Goal: Information Seeking & Learning: Learn about a topic

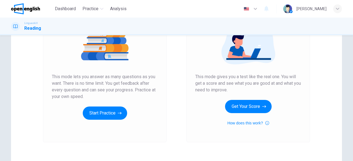
scroll to position [74, 0]
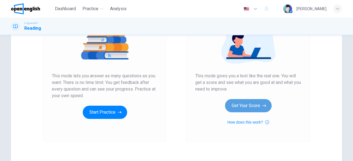
click at [238, 106] on button "Get Your Score" at bounding box center [248, 105] width 47 height 13
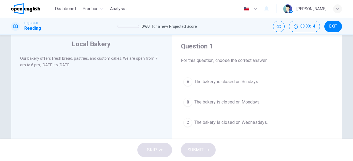
scroll to position [16, 0]
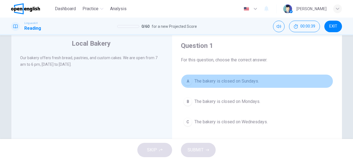
click at [185, 83] on div "A" at bounding box center [188, 81] width 9 height 9
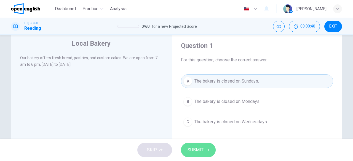
click at [189, 147] on span "SUBMIT" at bounding box center [196, 151] width 16 height 8
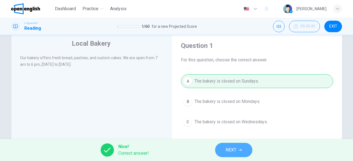
click at [222, 152] on button "NEXT" at bounding box center [233, 150] width 37 height 14
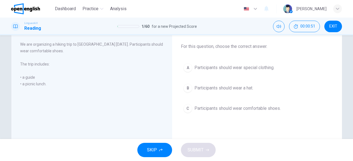
scroll to position [30, 0]
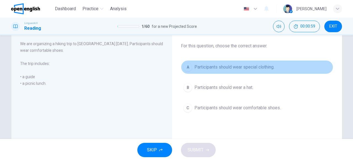
click at [186, 69] on div "A" at bounding box center [188, 67] width 9 height 9
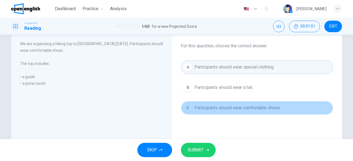
click at [185, 105] on div "C" at bounding box center [188, 108] width 9 height 9
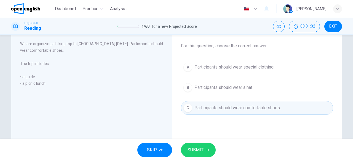
click at [192, 154] on span "SUBMIT" at bounding box center [196, 151] width 16 height 8
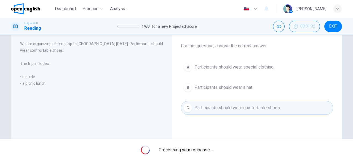
click at [192, 154] on div "Processing your response..." at bounding box center [176, 150] width 353 height 22
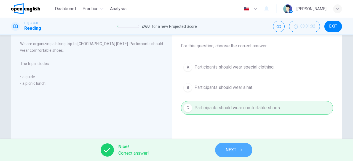
click at [224, 152] on button "NEXT" at bounding box center [233, 150] width 37 height 14
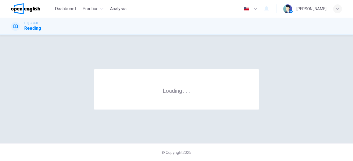
scroll to position [0, 0]
click at [224, 152] on div "© Copyright 2025" at bounding box center [176, 153] width 353 height 18
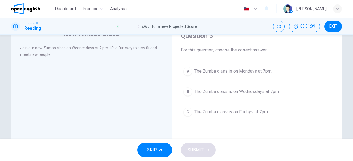
scroll to position [26, 0]
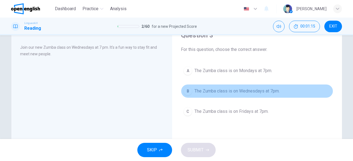
click at [187, 92] on div "B" at bounding box center [188, 91] width 9 height 9
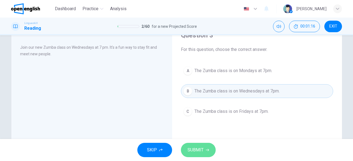
click at [192, 148] on span "SUBMIT" at bounding box center [196, 151] width 16 height 8
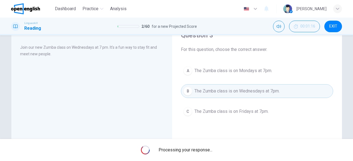
click at [192, 148] on span "Processing your response..." at bounding box center [186, 150] width 54 height 7
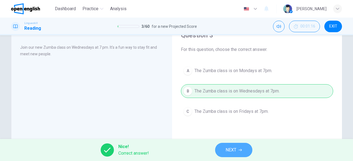
click at [243, 149] on button "NEXT" at bounding box center [233, 150] width 37 height 14
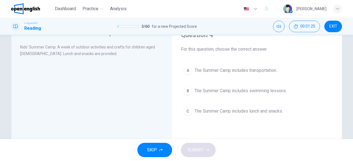
scroll to position [27, 0]
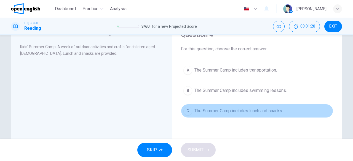
click at [185, 107] on div "C" at bounding box center [188, 111] width 9 height 9
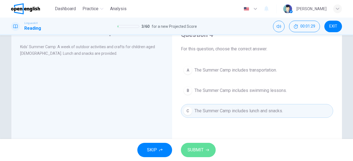
click at [195, 153] on span "SUBMIT" at bounding box center [196, 151] width 16 height 8
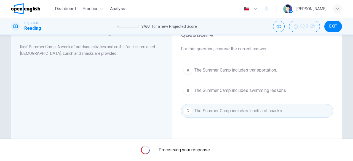
click at [195, 153] on span "Processing your response..." at bounding box center [186, 150] width 54 height 7
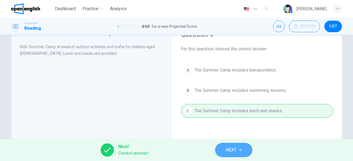
click at [236, 145] on button "NEXT" at bounding box center [233, 150] width 37 height 14
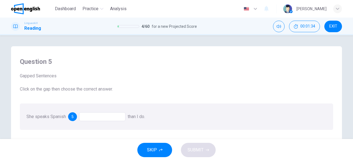
click at [110, 118] on div at bounding box center [102, 117] width 46 height 9
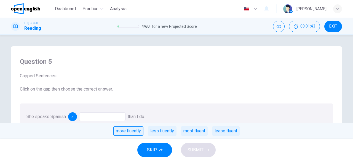
click at [130, 133] on div "more fluently" at bounding box center [128, 131] width 30 height 9
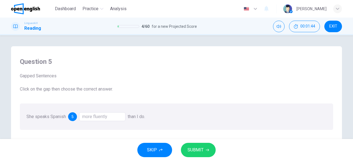
click at [197, 146] on button "SUBMIT" at bounding box center [198, 150] width 35 height 14
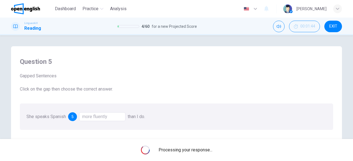
click at [197, 146] on div "Processing your response..." at bounding box center [176, 150] width 353 height 22
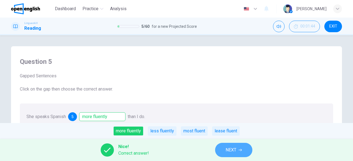
click at [224, 150] on button "NEXT" at bounding box center [233, 150] width 37 height 14
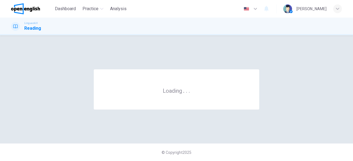
click at [224, 150] on div "© Copyright 2025" at bounding box center [176, 153] width 353 height 18
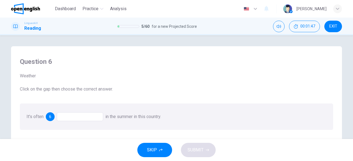
click at [75, 119] on div at bounding box center [80, 117] width 46 height 9
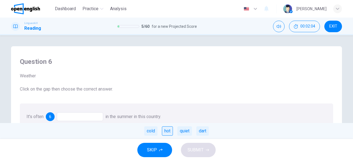
click at [171, 135] on div "hot" at bounding box center [167, 131] width 11 height 9
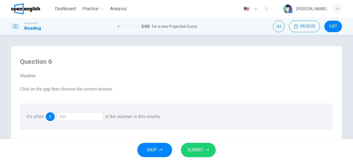
click at [187, 150] on button "SUBMIT" at bounding box center [198, 150] width 35 height 14
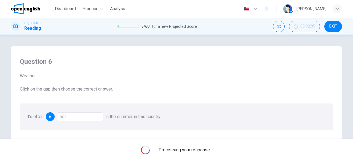
click at [187, 150] on span "Processing your response..." at bounding box center [186, 150] width 54 height 7
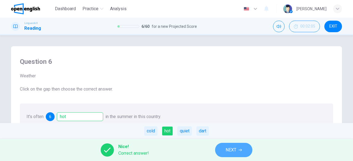
click at [220, 154] on button "NEXT" at bounding box center [233, 150] width 37 height 14
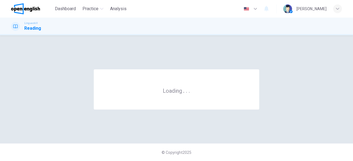
click at [220, 154] on div "© Copyright 2025" at bounding box center [176, 153] width 353 height 18
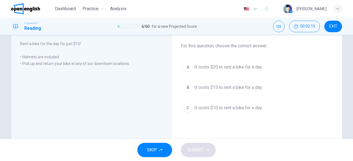
scroll to position [31, 0]
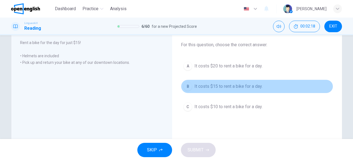
click at [190, 85] on div "B" at bounding box center [188, 86] width 9 height 9
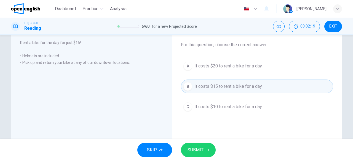
click at [184, 151] on button "SUBMIT" at bounding box center [198, 150] width 35 height 14
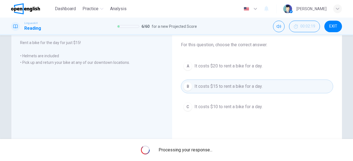
click at [184, 151] on span "Processing your response..." at bounding box center [186, 150] width 54 height 7
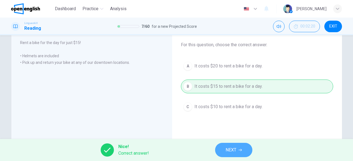
click at [233, 153] on span "NEXT" at bounding box center [231, 151] width 11 height 8
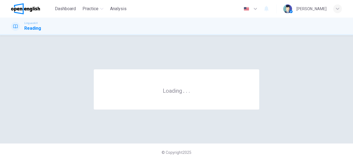
scroll to position [0, 0]
click at [233, 153] on div "© Copyright 2025" at bounding box center [176, 153] width 353 height 18
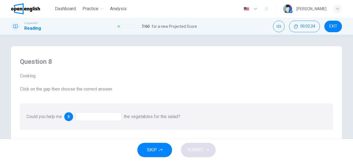
click at [107, 120] on div at bounding box center [98, 117] width 46 height 9
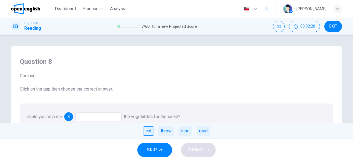
click at [152, 133] on div "cut" at bounding box center [148, 131] width 11 height 9
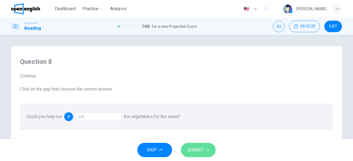
click at [184, 153] on button "SUBMIT" at bounding box center [198, 150] width 35 height 14
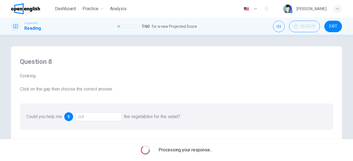
click at [184, 153] on span "Processing your response..." at bounding box center [186, 150] width 54 height 7
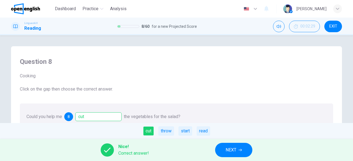
click at [230, 150] on span "NEXT" at bounding box center [231, 151] width 11 height 8
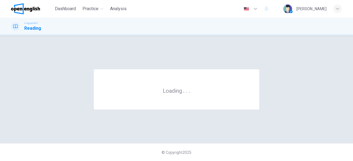
click at [230, 150] on div "© Copyright 2025" at bounding box center [176, 153] width 353 height 18
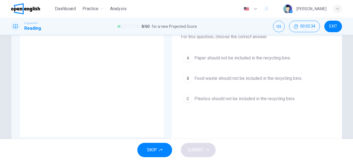
scroll to position [40, 0]
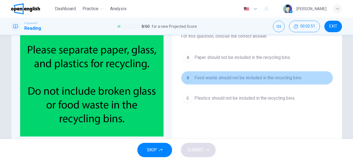
click at [187, 79] on div "B" at bounding box center [188, 78] width 9 height 9
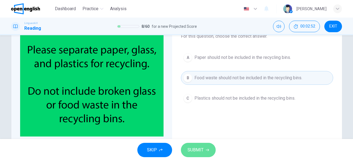
click at [188, 155] on button "SUBMIT" at bounding box center [198, 150] width 35 height 14
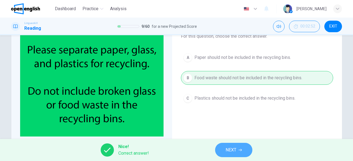
click at [222, 147] on button "NEXT" at bounding box center [233, 150] width 37 height 14
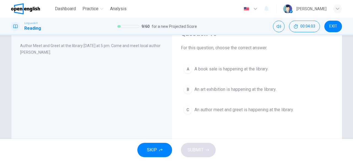
scroll to position [28, 0]
click at [317, 76] on div "A A book sale is happening at the library. B An art exhibition is happening at …" at bounding box center [257, 89] width 152 height 55
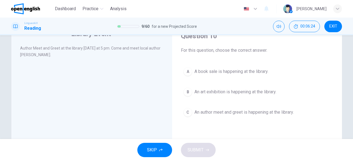
scroll to position [26, 0]
click at [327, 55] on div "Question 10 For this question, choose the correct answer. A A book sale is happ…" at bounding box center [257, 75] width 161 height 99
